Goal: Find specific fact: Find specific fact

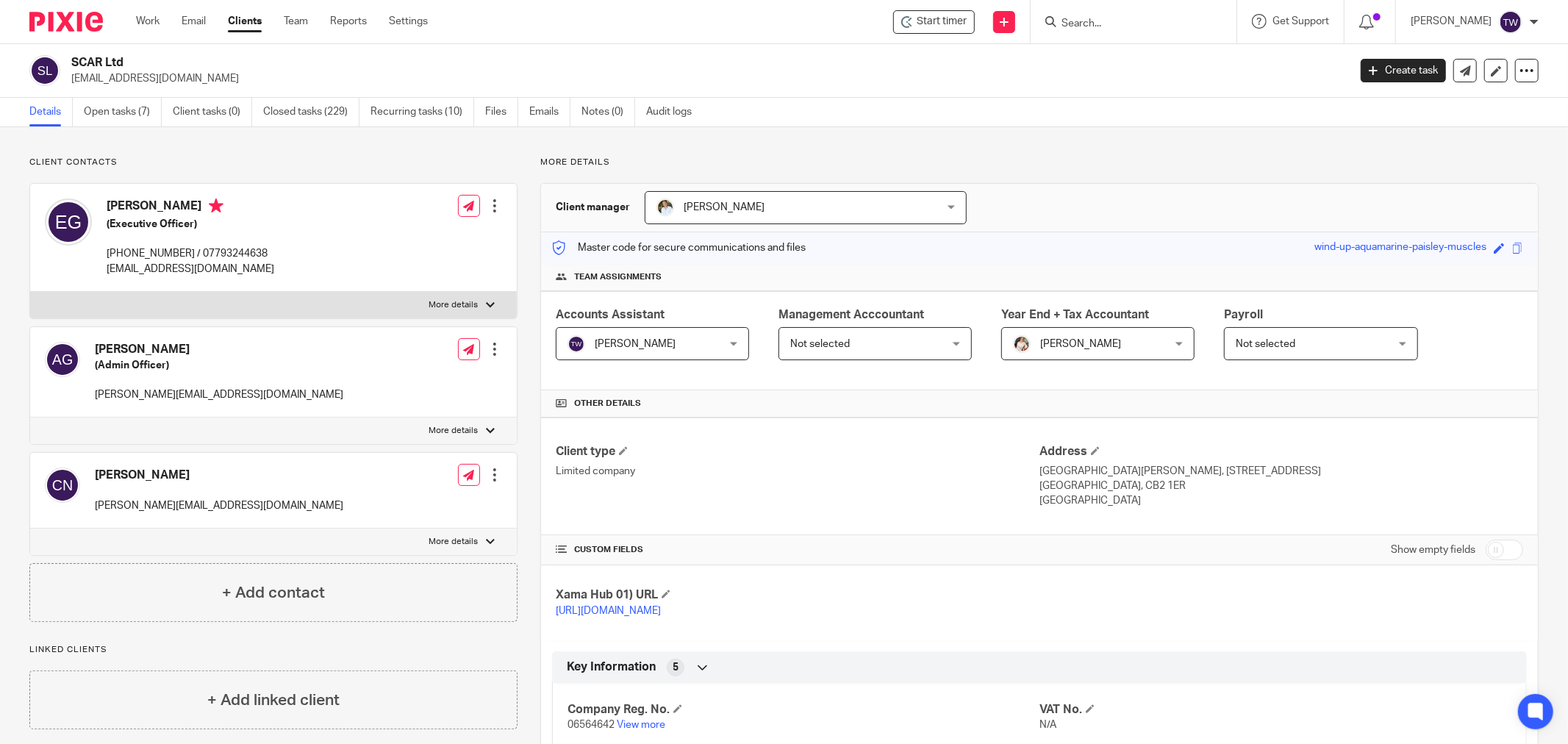
click at [1154, 28] on input "Search" at bounding box center [1126, 25] width 132 height 13
click at [157, 19] on link "Work" at bounding box center [148, 22] width 24 height 15
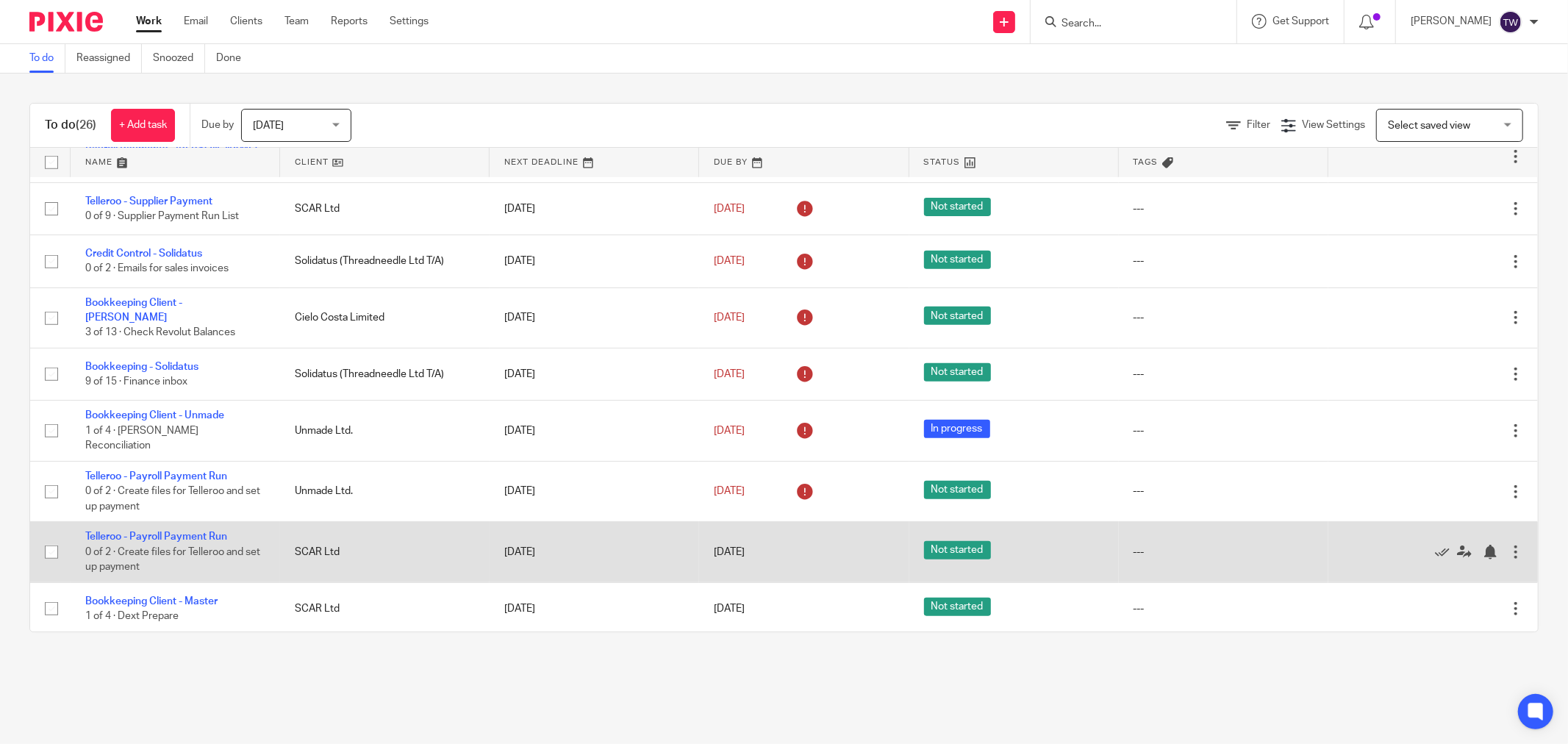
scroll to position [1001, 0]
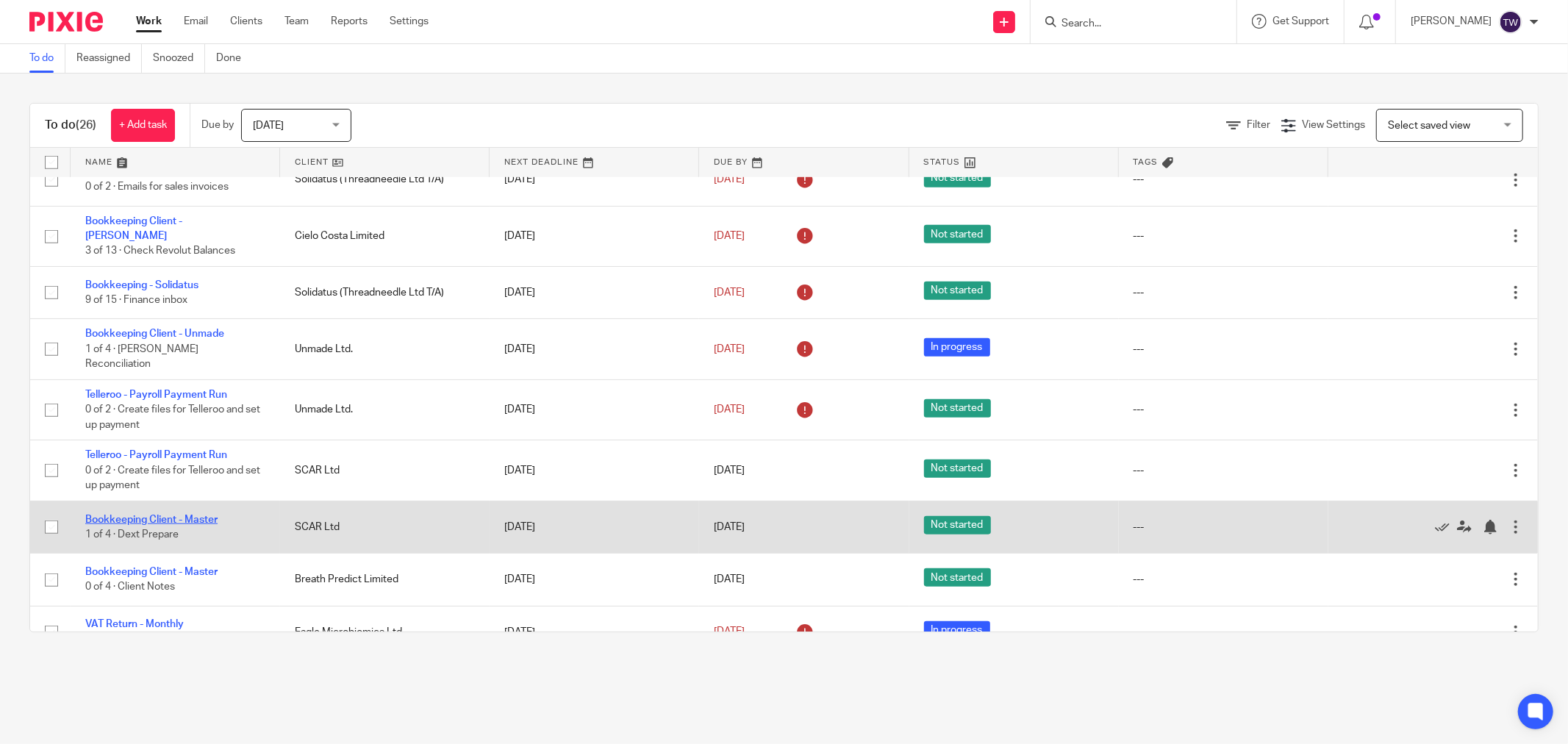
click at [215, 515] on link "Bookkeeping Client - Master" at bounding box center [152, 520] width 132 height 10
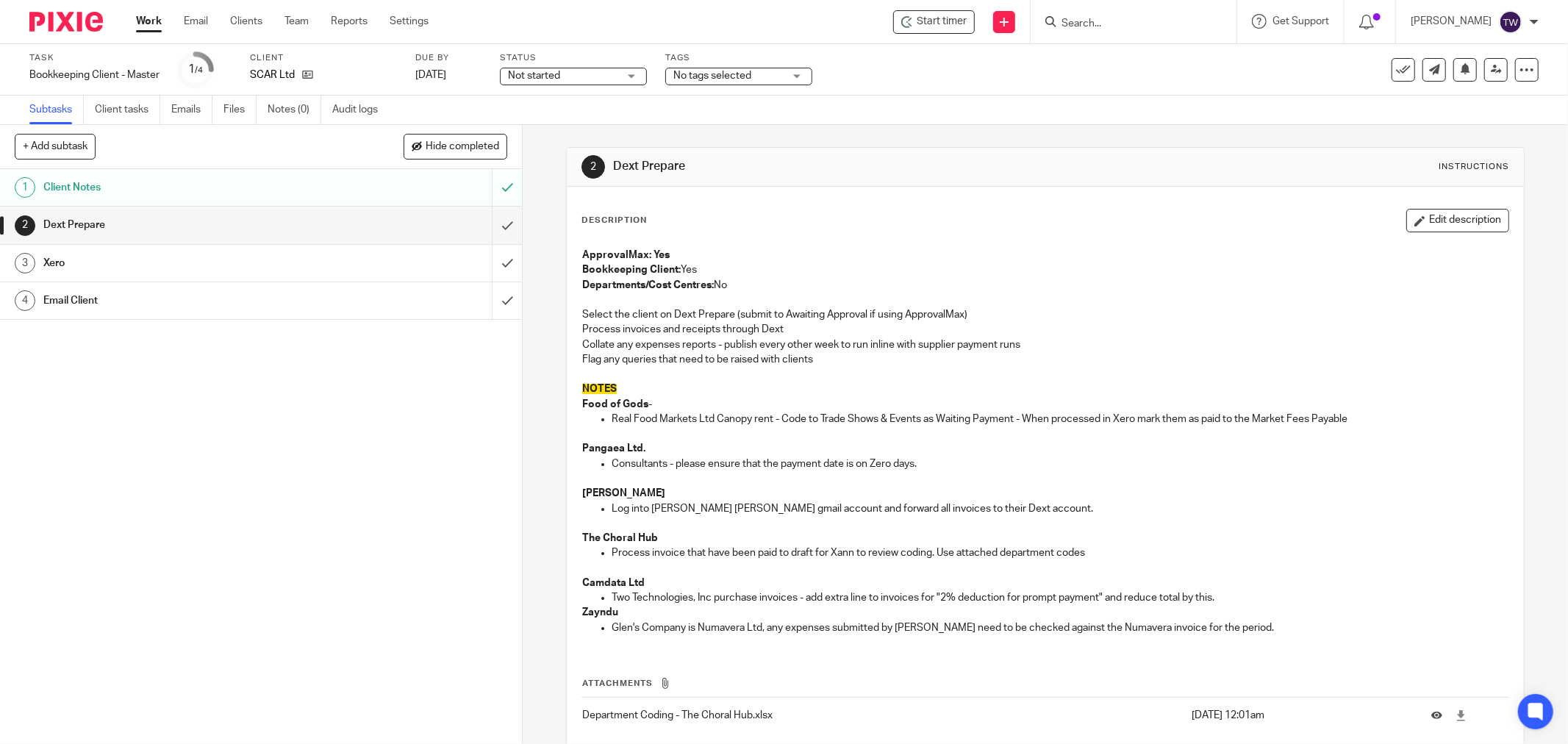
click at [1121, 24] on input "Search" at bounding box center [1126, 25] width 132 height 13
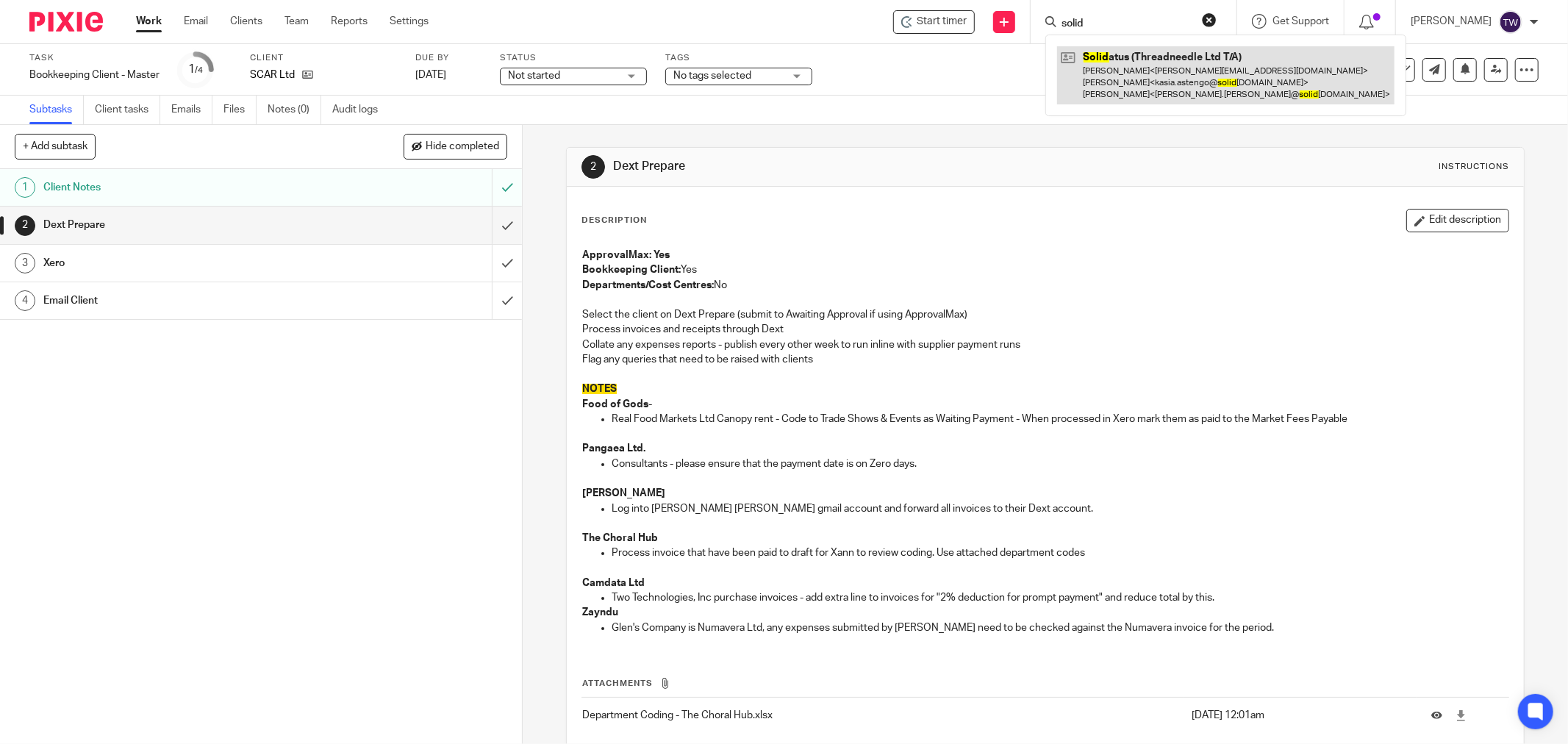
type input "solid"
click at [1125, 76] on link at bounding box center [1226, 75] width 337 height 58
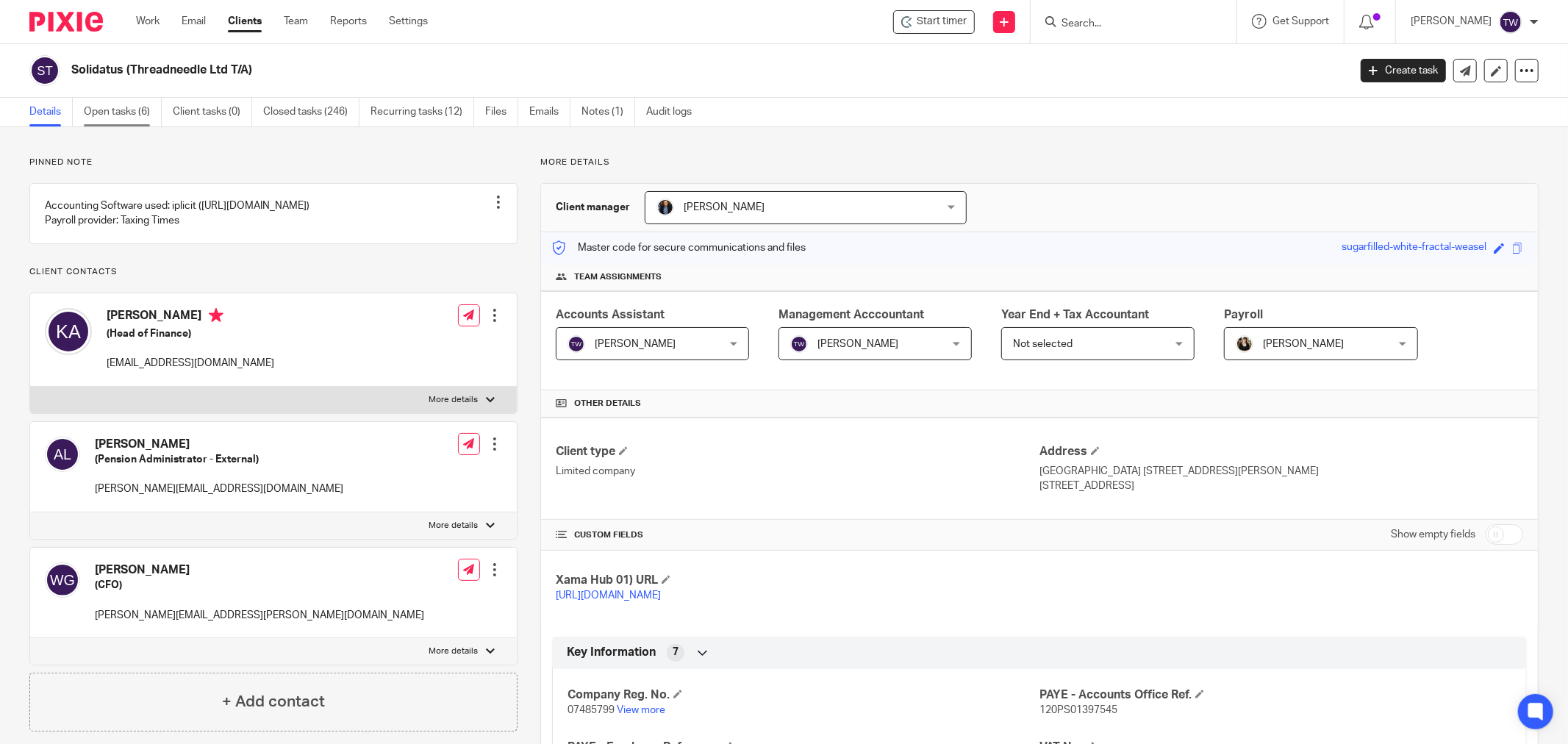
click at [101, 114] on link "Open tasks (6)" at bounding box center [123, 112] width 78 height 29
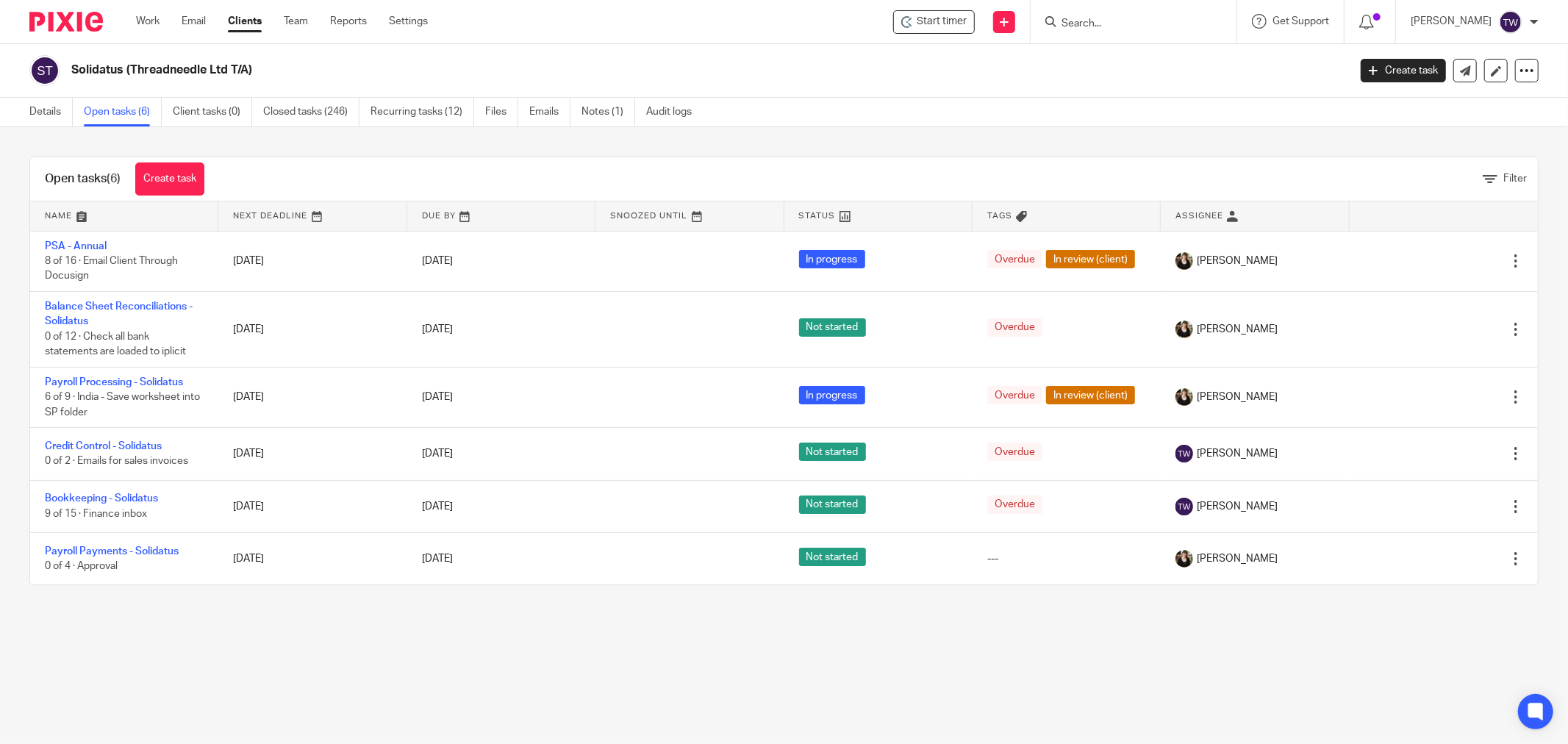
click at [256, 29] on link "Clients" at bounding box center [245, 22] width 34 height 15
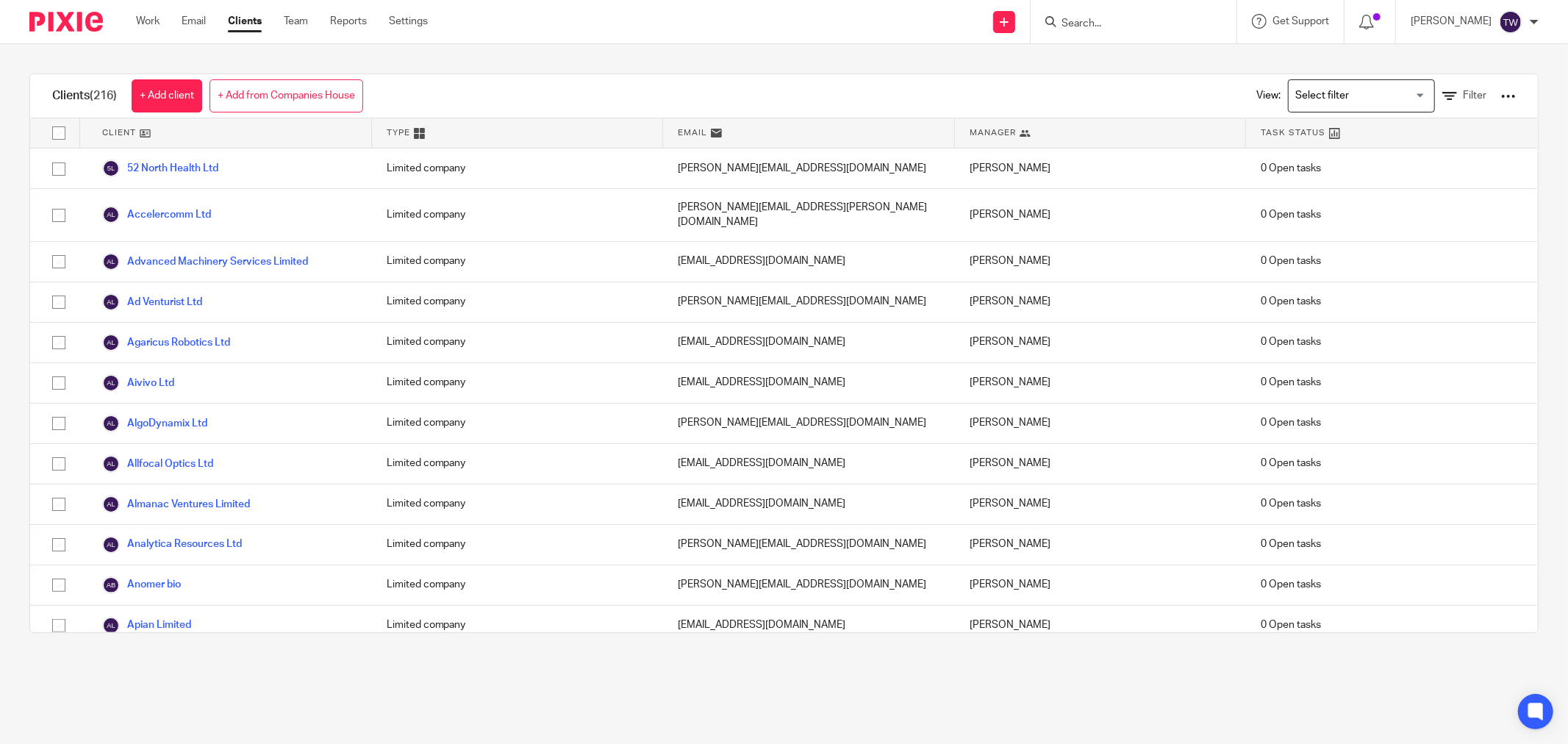
click at [1081, 27] on input "Search" at bounding box center [1126, 25] width 132 height 13
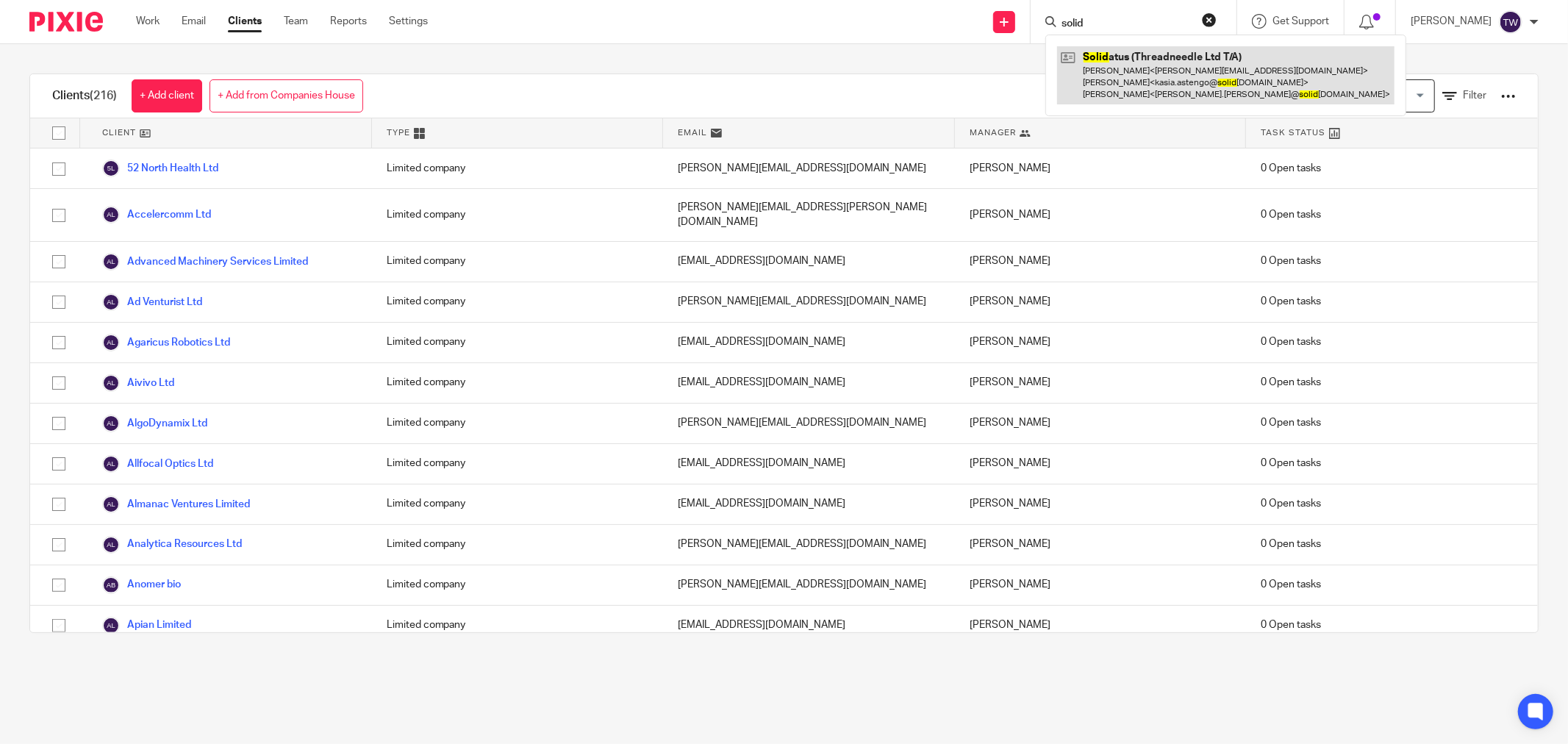
type input "solid"
click at [1128, 75] on link at bounding box center [1226, 75] width 337 height 58
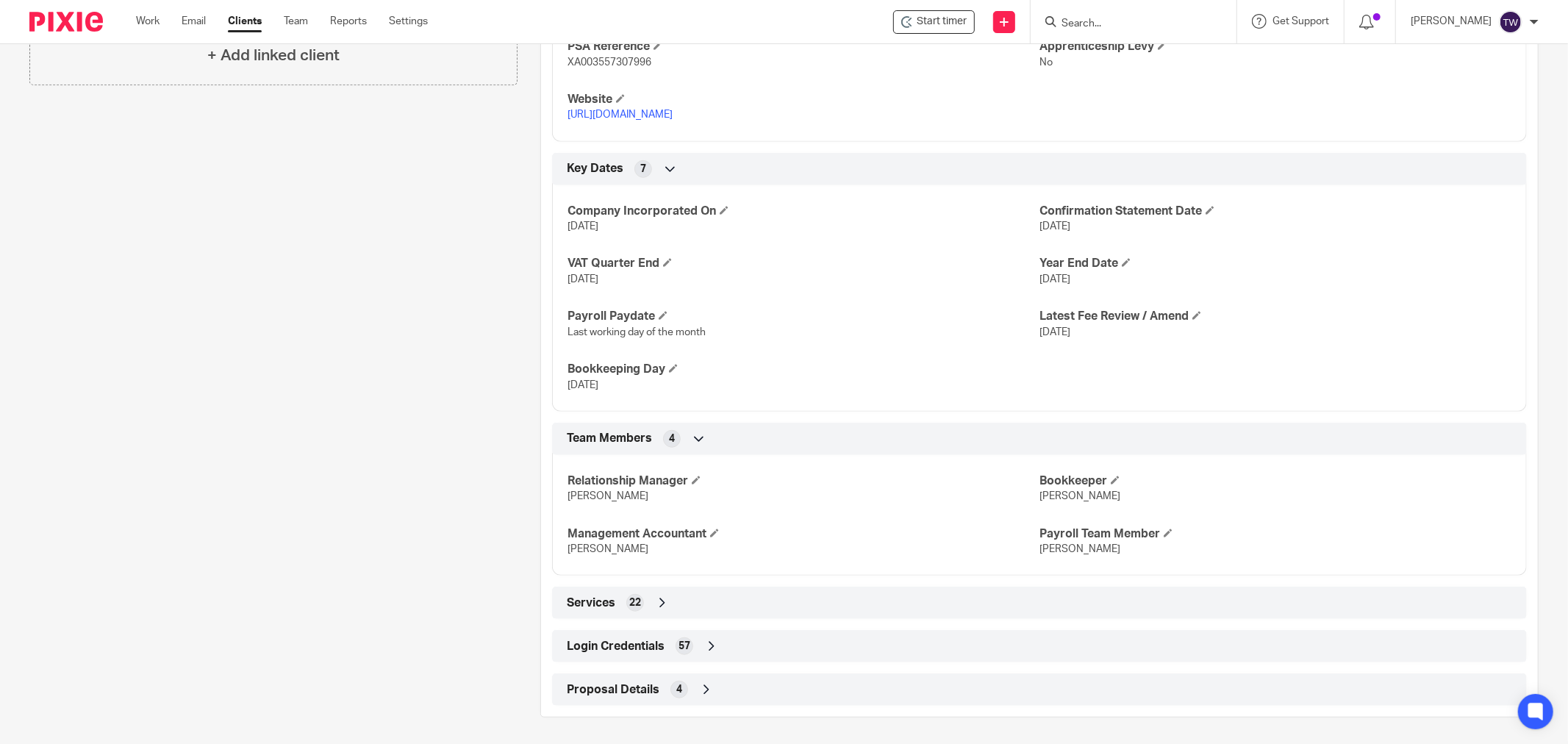
scroll to position [757, 0]
click at [620, 640] on span "Login Credentials" at bounding box center [616, 643] width 98 height 16
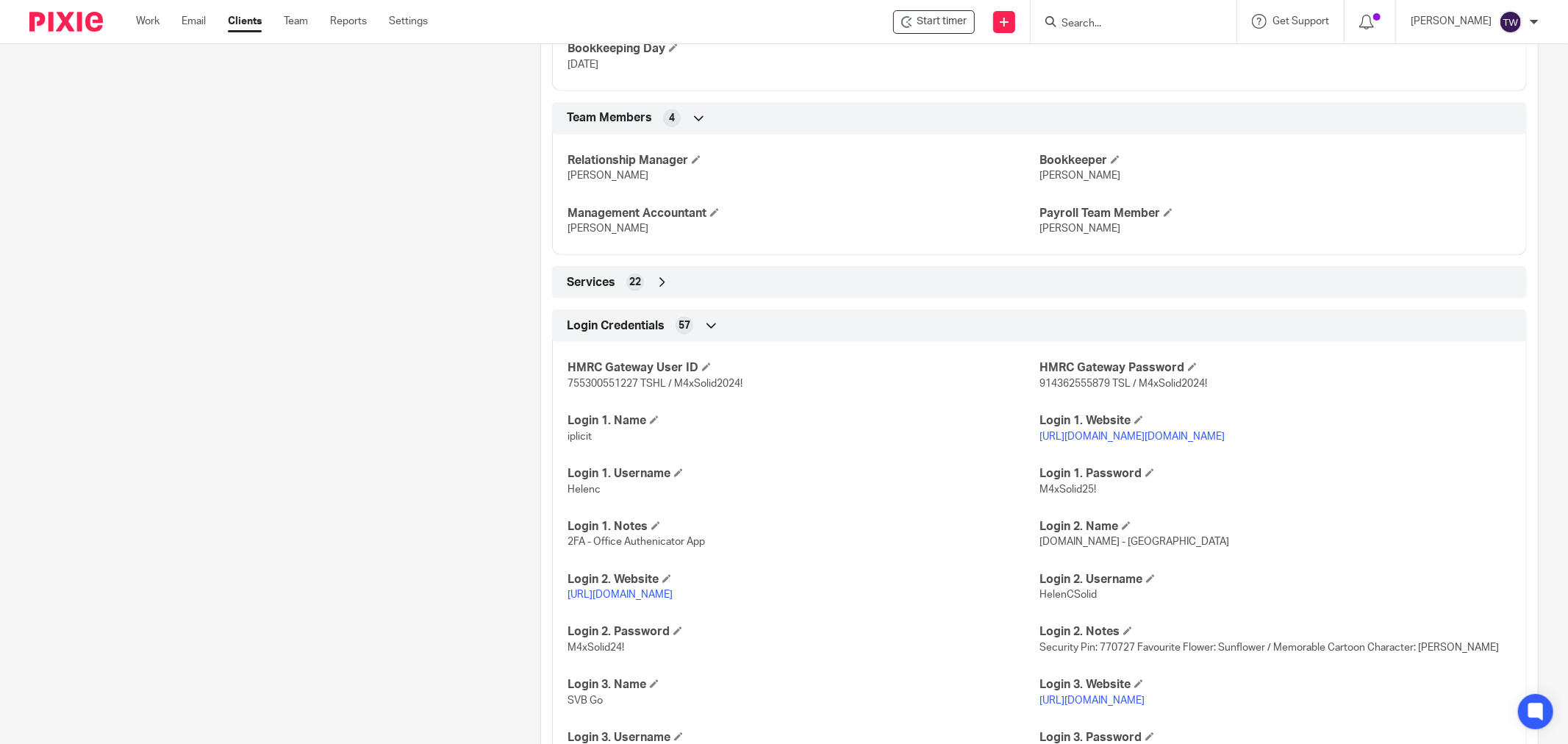
scroll to position [1084, 0]
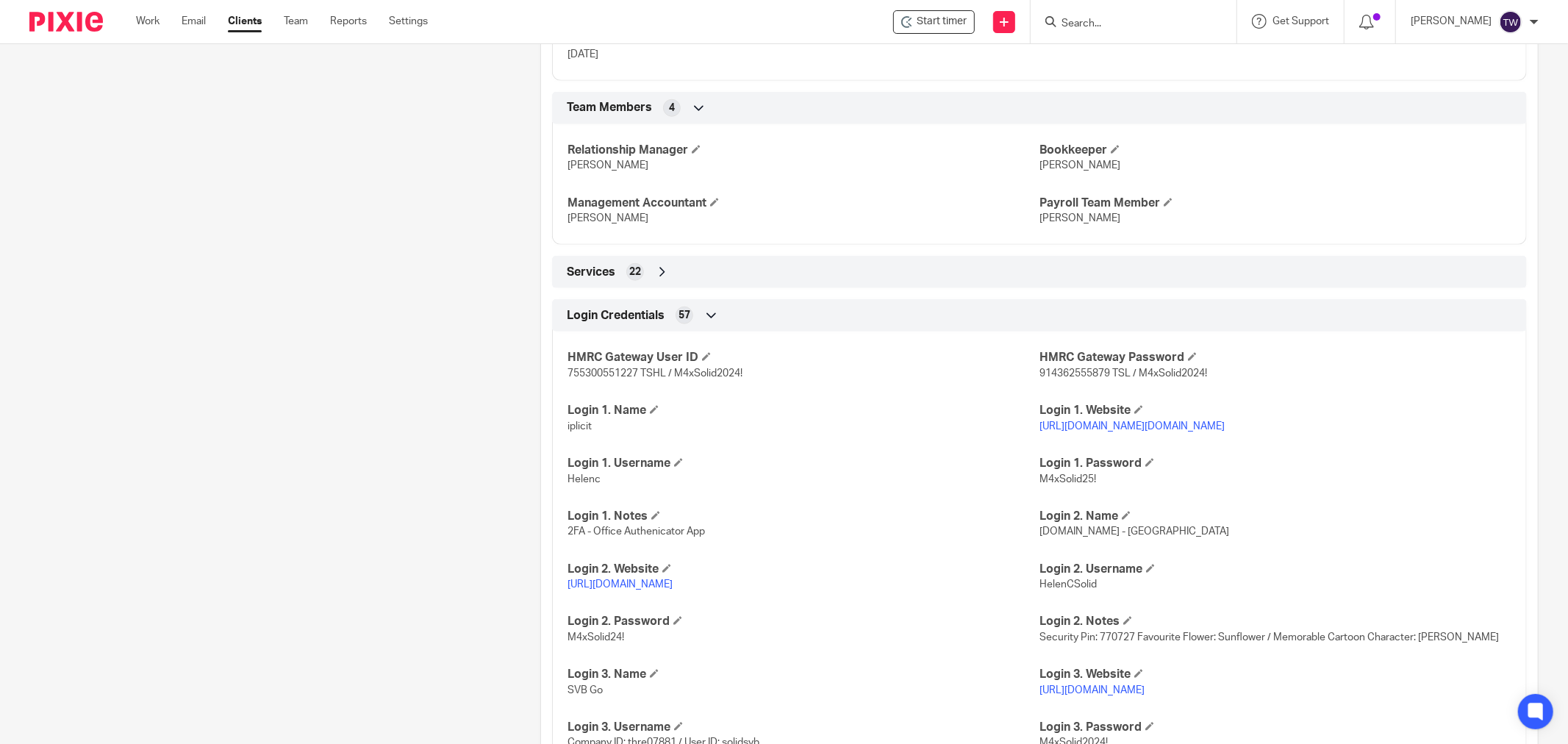
click at [669, 586] on link "[URL][DOMAIN_NAME]" at bounding box center [620, 584] width 105 height 10
drag, startPoint x: 1094, startPoint y: 584, endPoint x: 1034, endPoint y: 598, distance: 61.6
copy span "HelenCSolid"
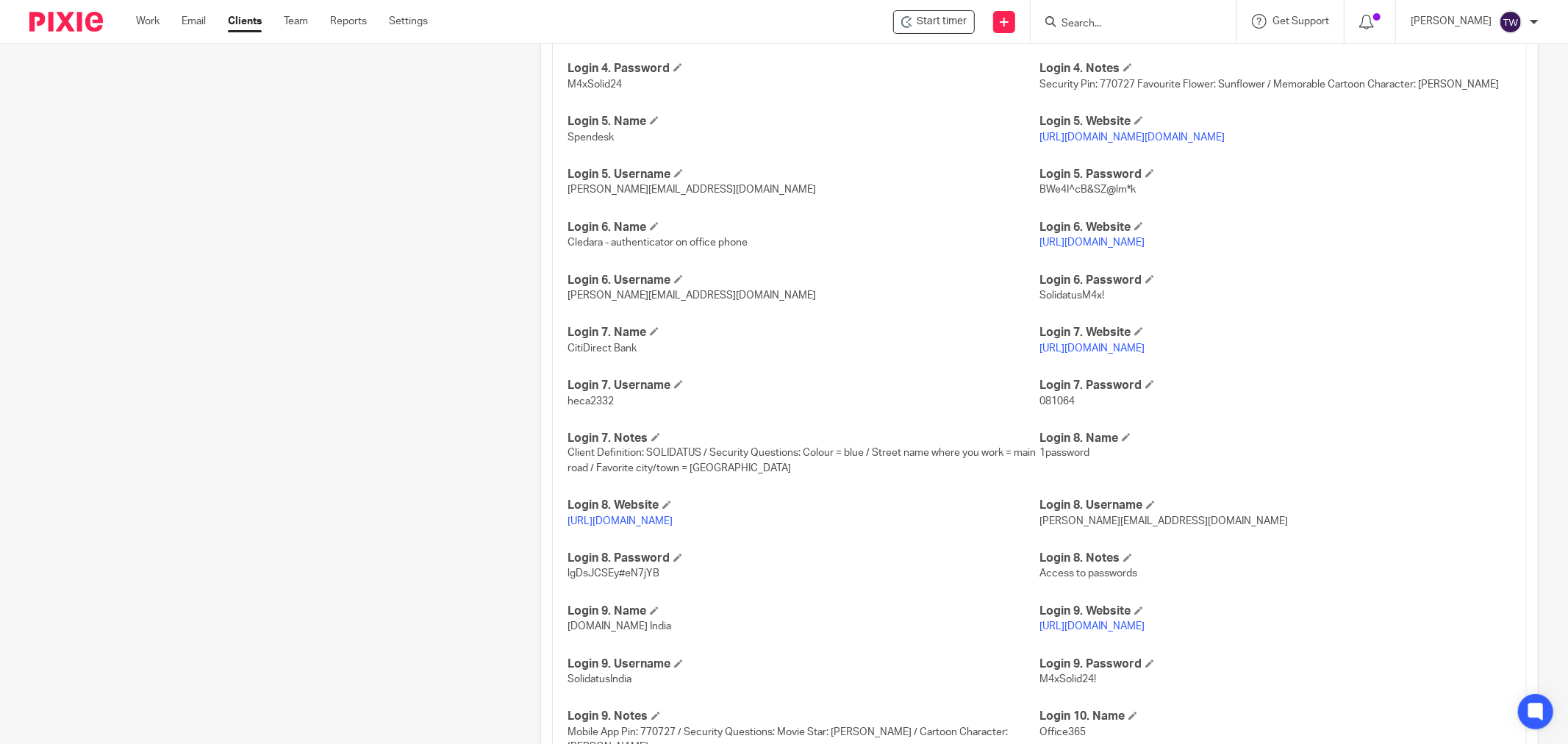
scroll to position [1901, 0]
click at [1074, 632] on link "[URL][DOMAIN_NAME]" at bounding box center [1093, 627] width 105 height 10
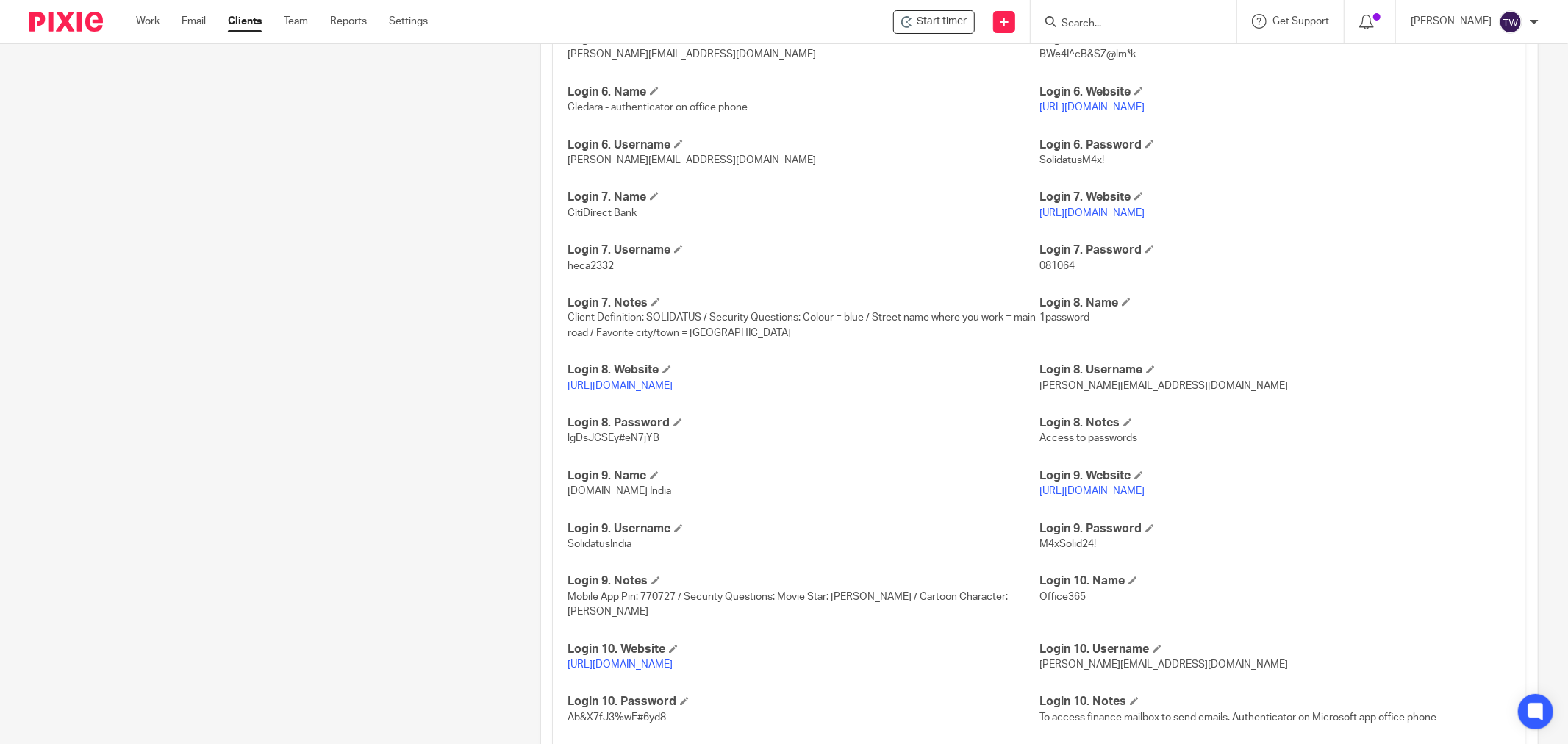
scroll to position [2063, 0]
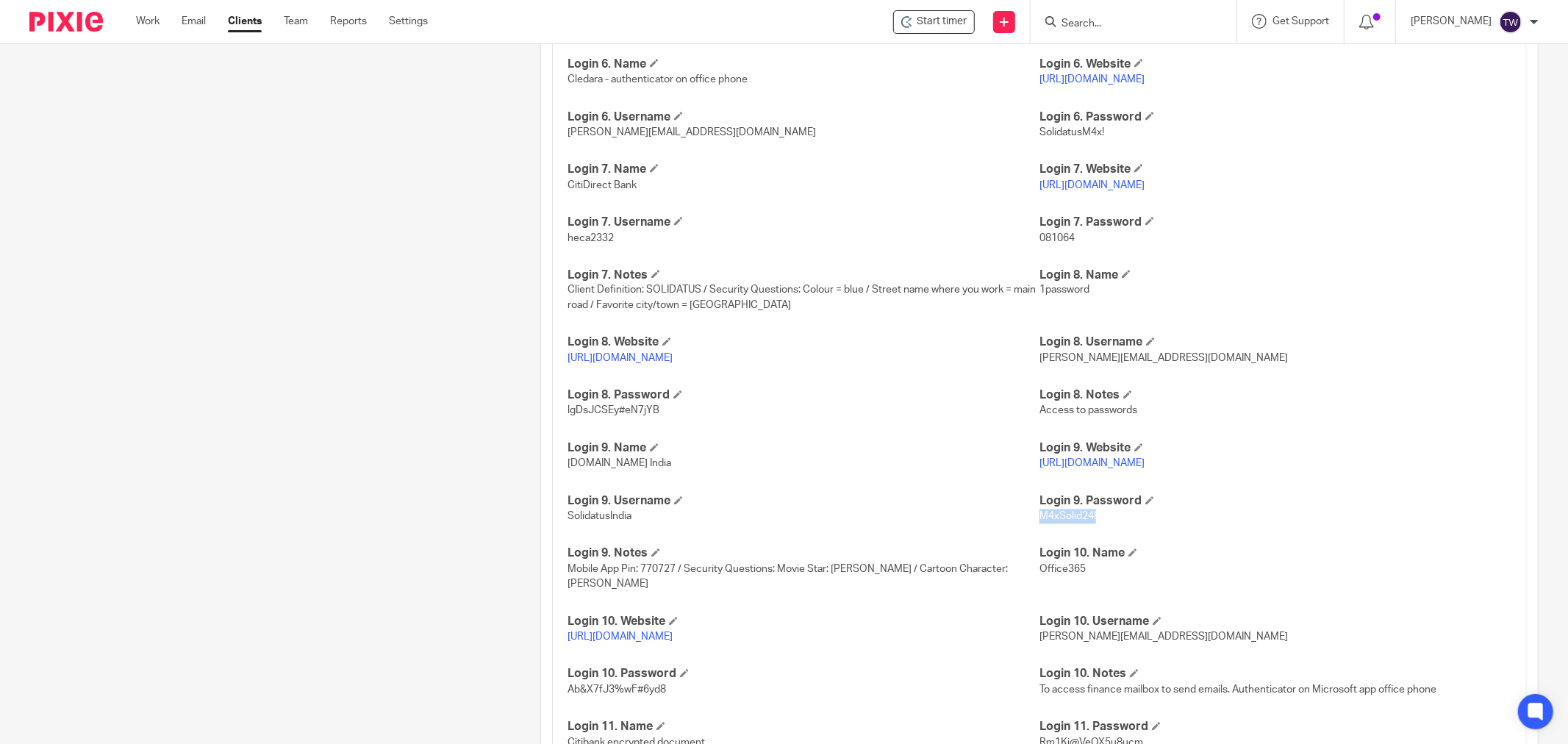
drag, startPoint x: 1096, startPoint y: 546, endPoint x: 1032, endPoint y: 552, distance: 64.3
click at [1040, 524] on p "M4xSolid24!" at bounding box center [1275, 517] width 472 height 15
copy span "M4xSolid24!"
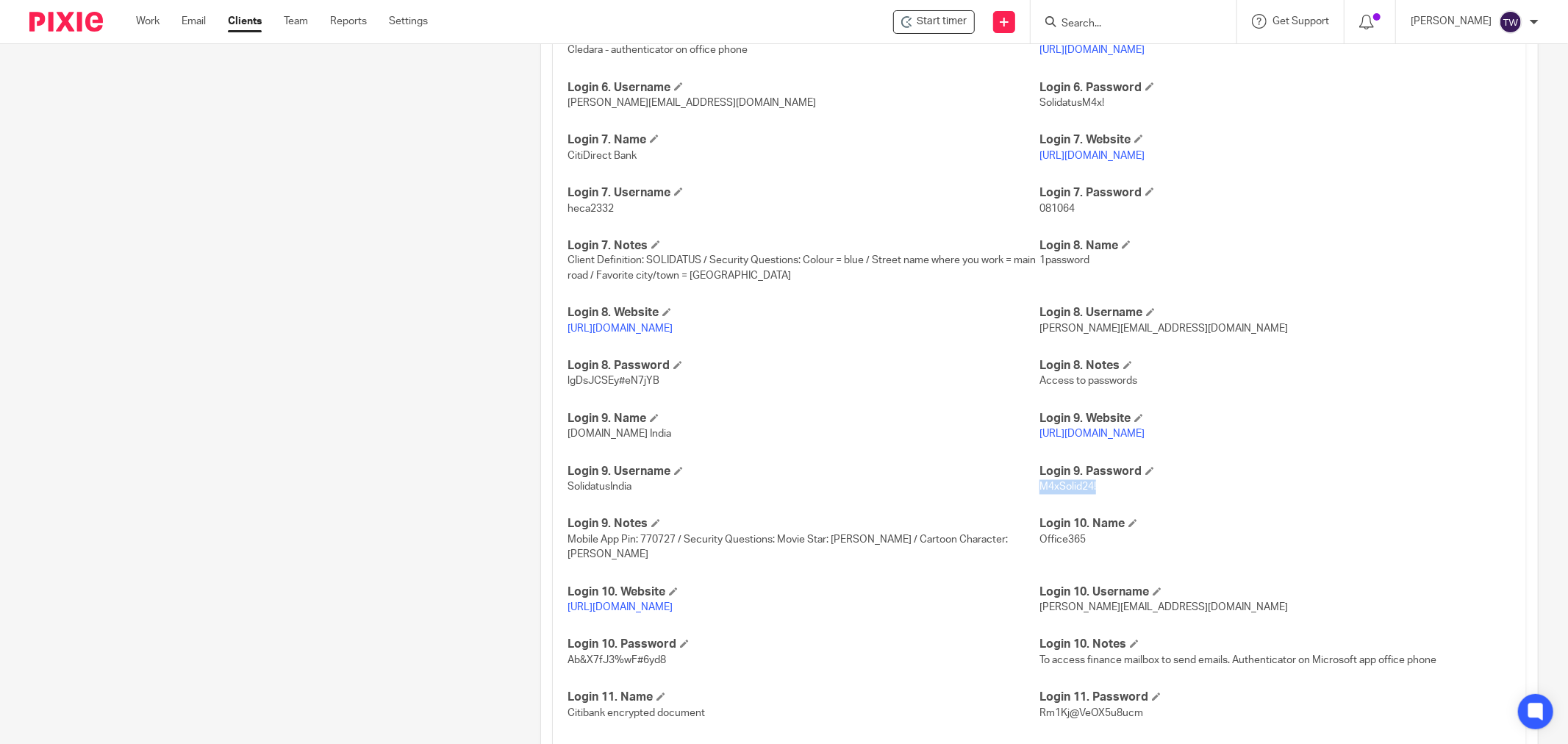
scroll to position [2146, 0]
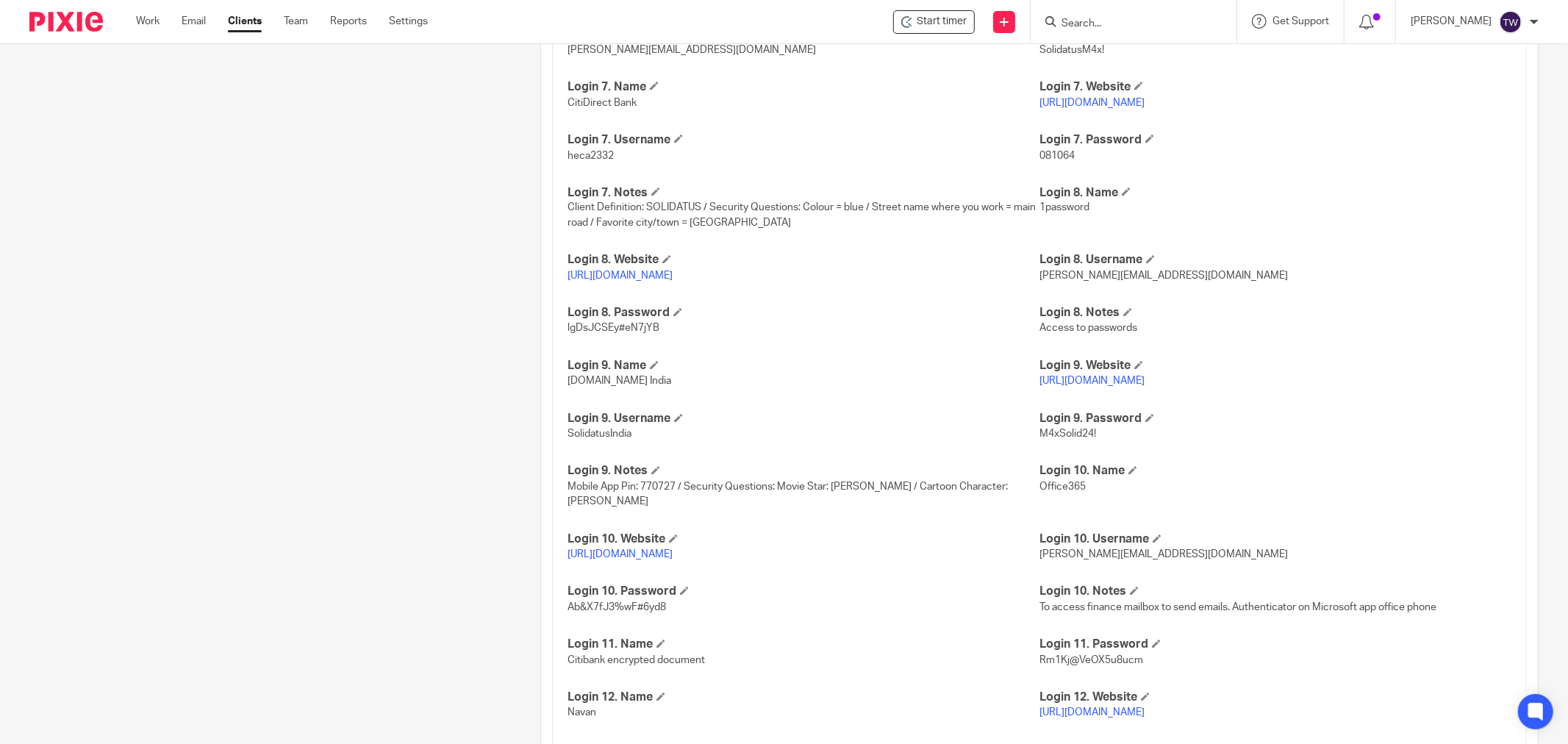
click at [619, 474] on div "HMRC Gateway User ID 755300551227 TSHL / M4xSolid2024! HMRC Gateway Password 91…" at bounding box center [1039, 51] width 975 height 1587
drag, startPoint x: 633, startPoint y: 469, endPoint x: 550, endPoint y: 468, distance: 83.0
click at [552, 468] on div "HMRC Gateway User ID 755300551227 TSHL / M4xSolid2024! HMRC Gateway Password 91…" at bounding box center [1039, 51] width 975 height 1587
copy span "SolidatusIndia"
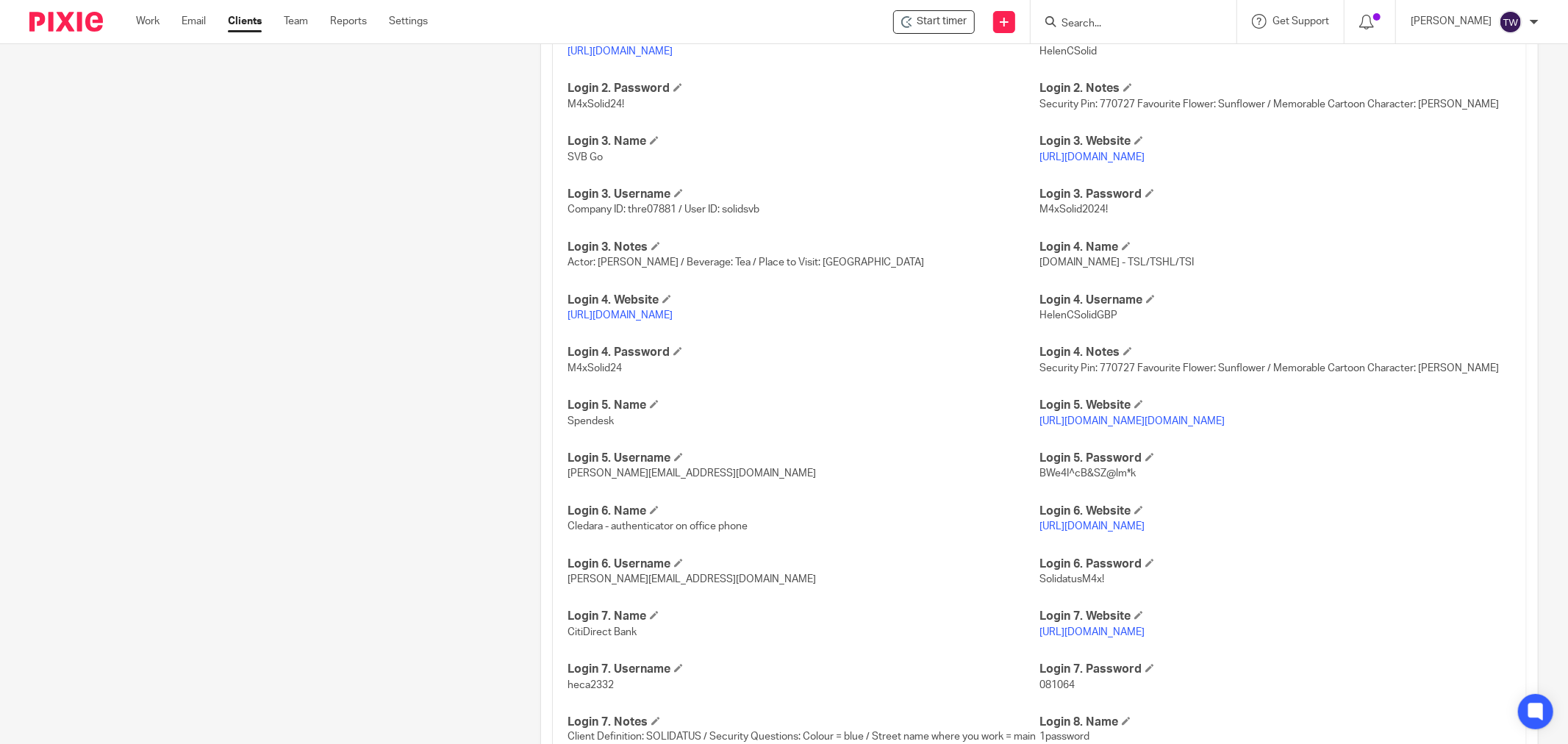
scroll to position [1614, 0]
click at [631, 319] on link "[URL][DOMAIN_NAME]" at bounding box center [620, 319] width 105 height 10
drag, startPoint x: 1109, startPoint y: 319, endPoint x: 1033, endPoint y: 325, distance: 76.2
click at [1040, 325] on p "HelenCSolidGBP" at bounding box center [1275, 319] width 472 height 15
copy span "HelenCSolidGBP"
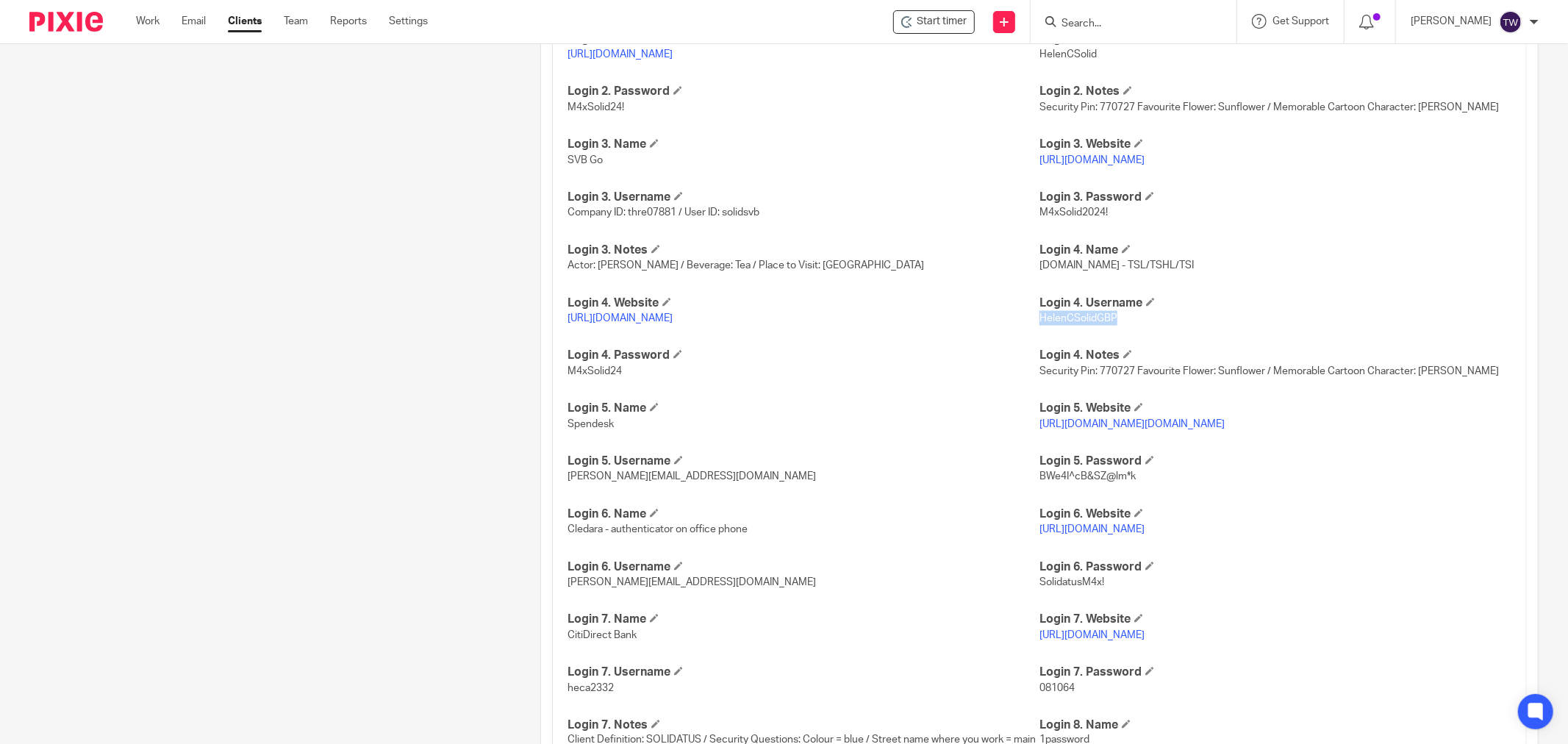
scroll to position [1533, 0]
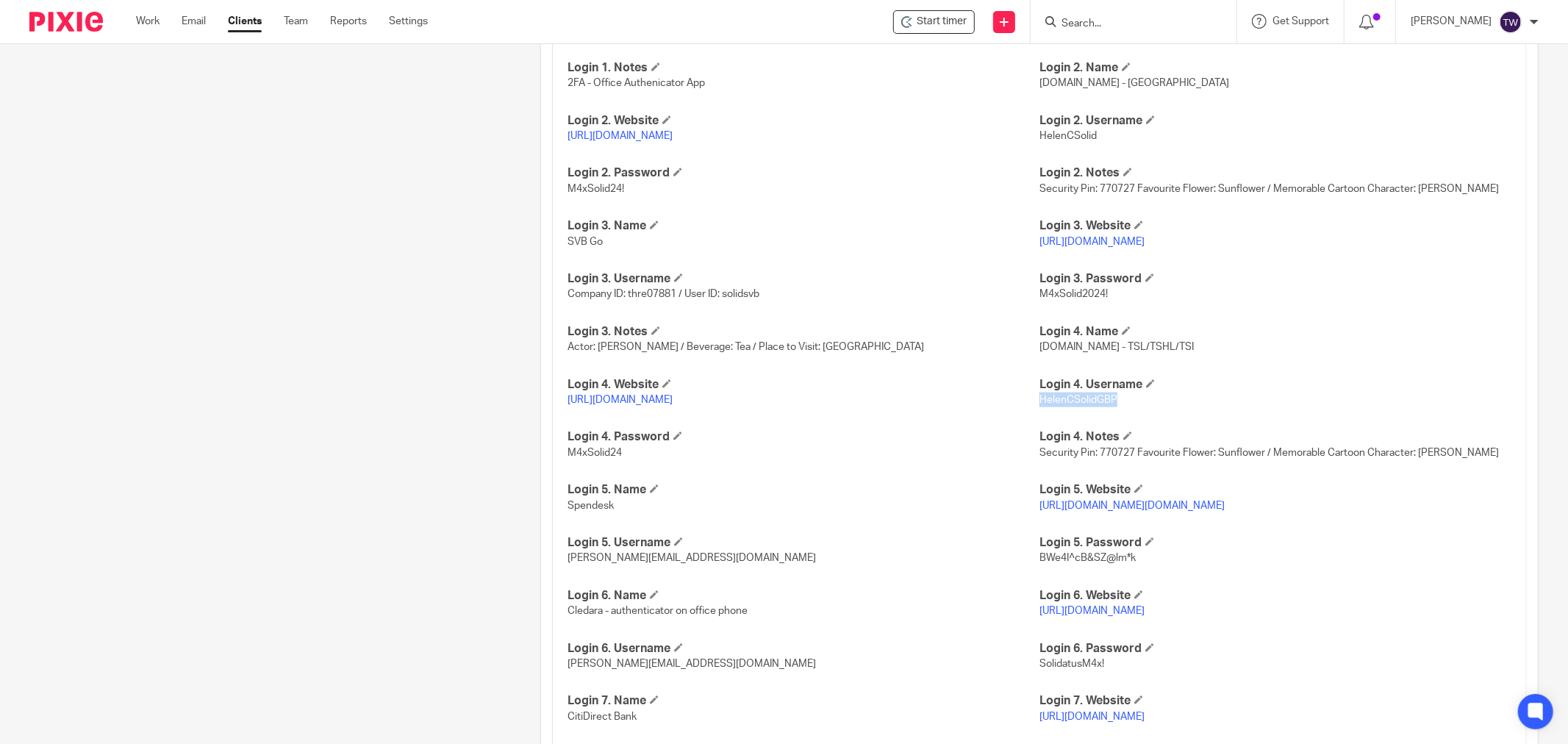
click at [662, 398] on link "[URL][DOMAIN_NAME]" at bounding box center [620, 399] width 105 height 10
copy span "HelenCSolidGBP"
